Goal: Information Seeking & Learning: Learn about a topic

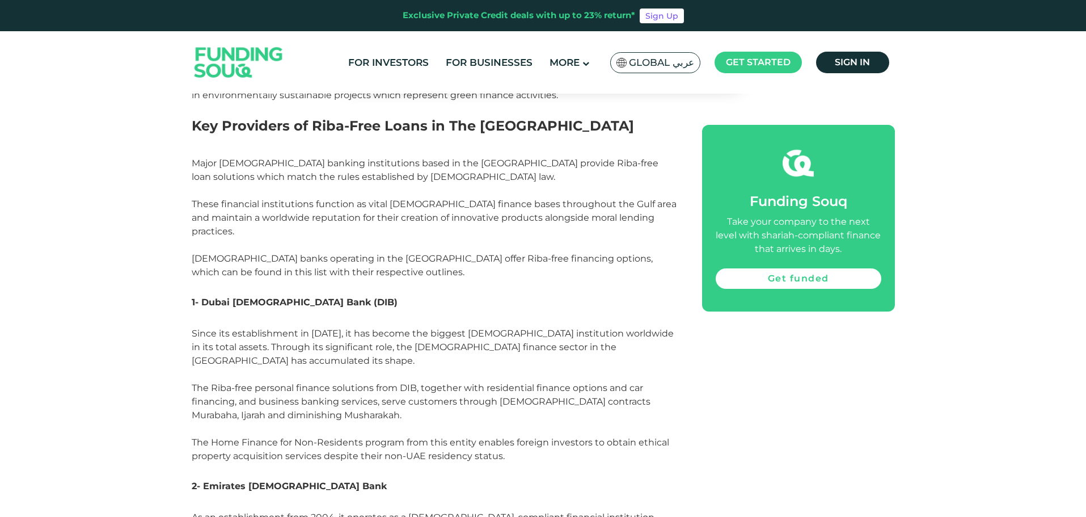
scroll to position [1861, 0]
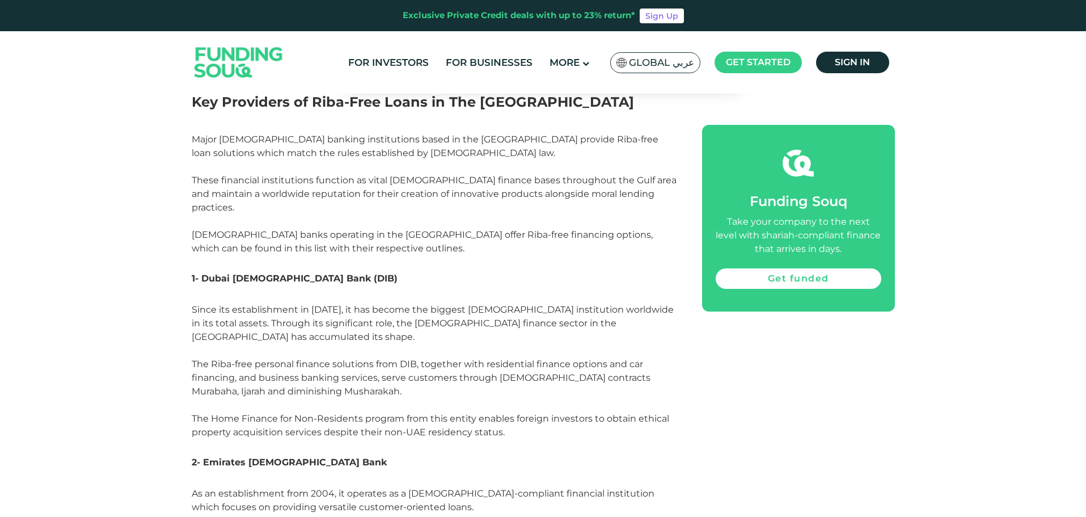
drag, startPoint x: 1086, startPoint y: 148, endPoint x: 1087, endPoint y: 158, distance: 9.7
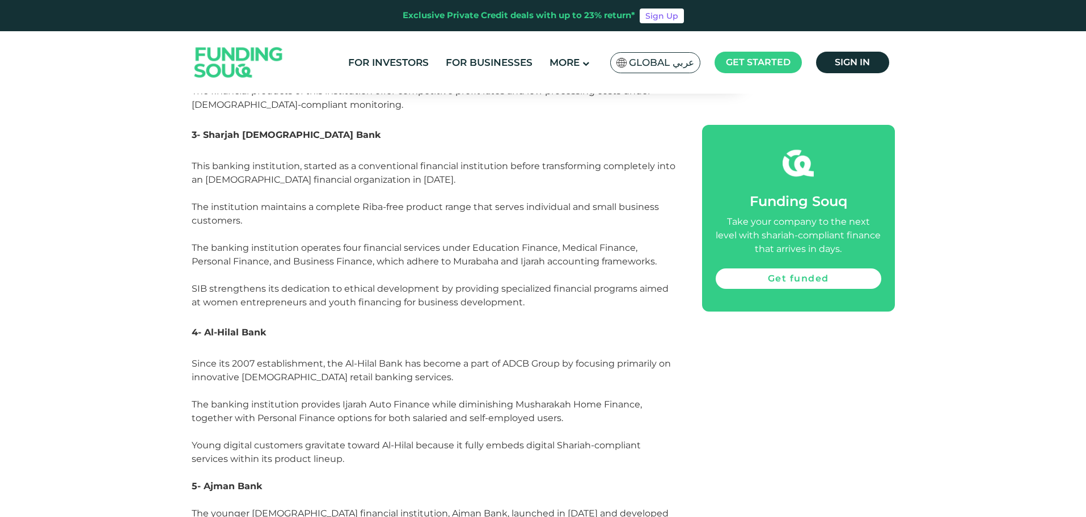
scroll to position [2247, 0]
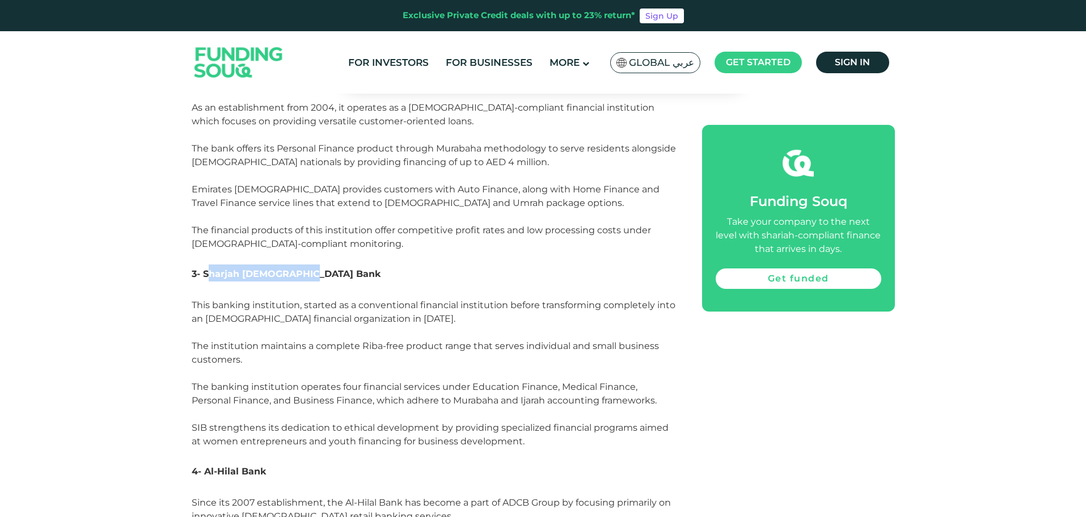
drag, startPoint x: 206, startPoint y: 234, endPoint x: 311, endPoint y: 231, distance: 105.5
click at [311, 264] on h3 "3- Sharjah [DEMOGRAPHIC_DATA] Bank" at bounding box center [434, 281] width 485 height 34
click at [392, 264] on h3 "3- Sharjah [DEMOGRAPHIC_DATA] Bank" at bounding box center [434, 281] width 485 height 34
click at [354, 264] on h3 "3- Sharjah [DEMOGRAPHIC_DATA] Bank" at bounding box center [434, 281] width 485 height 34
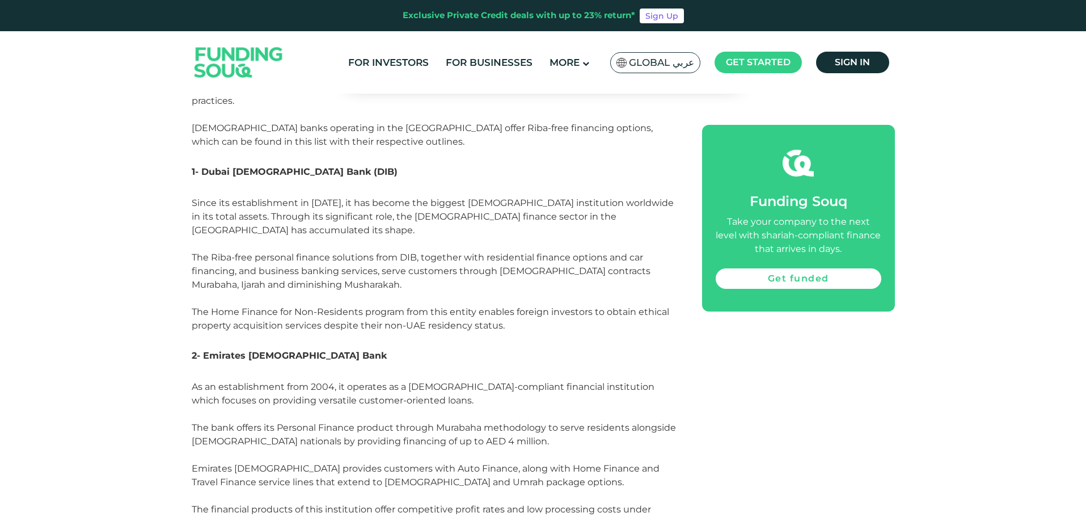
scroll to position [1944, 0]
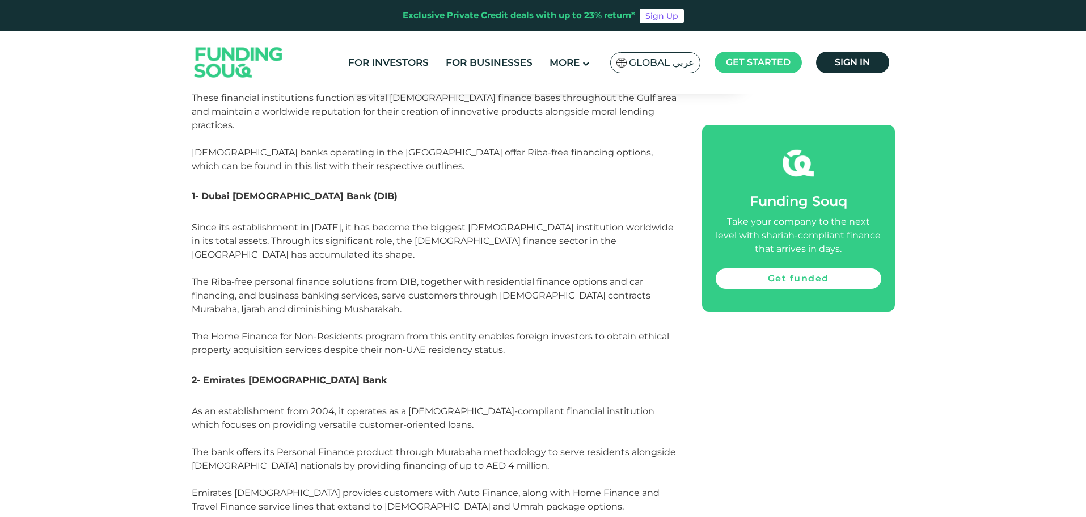
click at [245, 191] on span "1- Dubai [DEMOGRAPHIC_DATA] Bank (DIB)" at bounding box center [295, 196] width 206 height 11
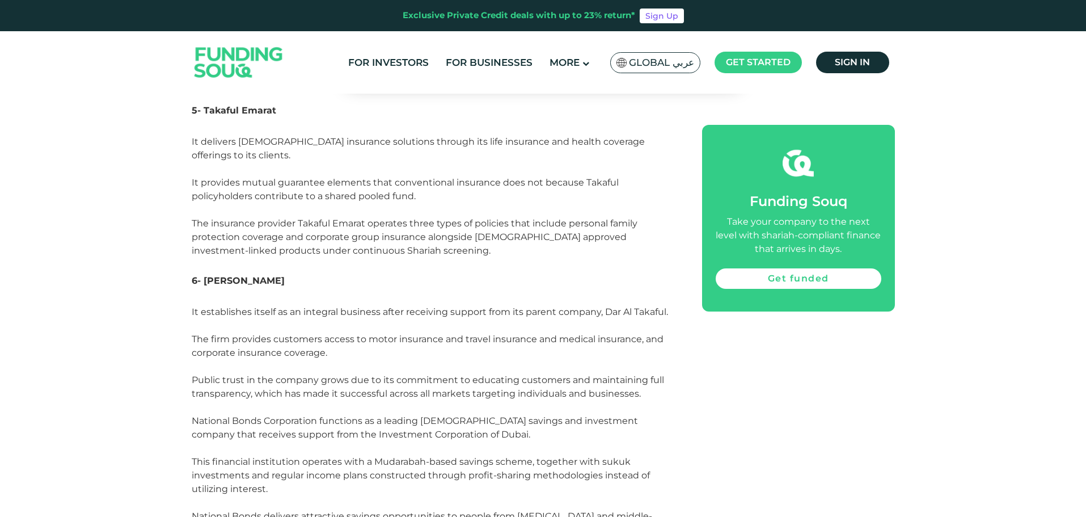
scroll to position [4175, 0]
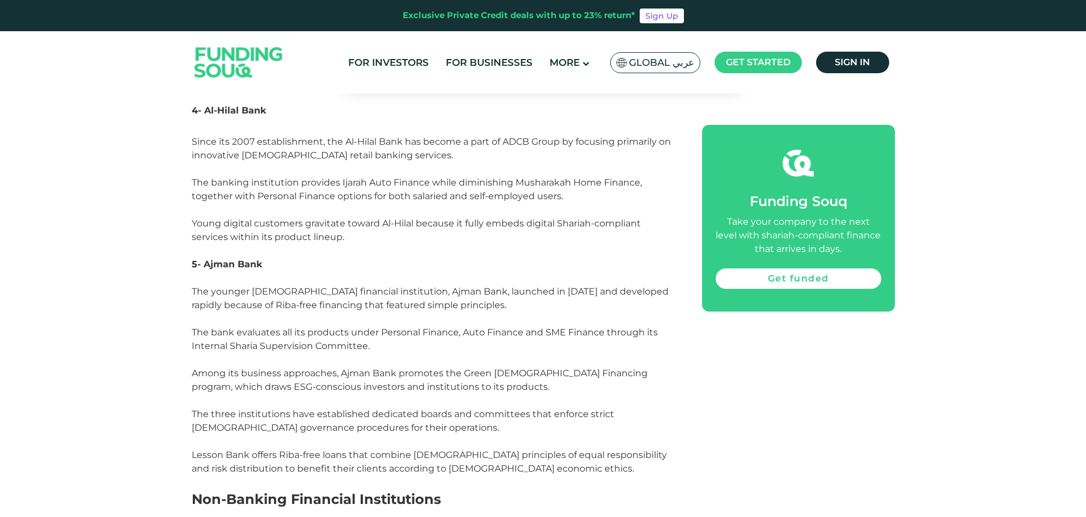
scroll to position [2608, 0]
